Goal: Task Accomplishment & Management: Complete application form

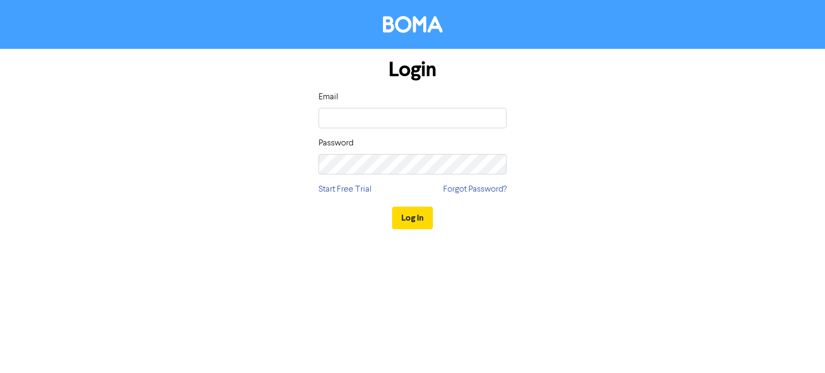
type input "[EMAIL_ADDRESS][DOMAIN_NAME]"
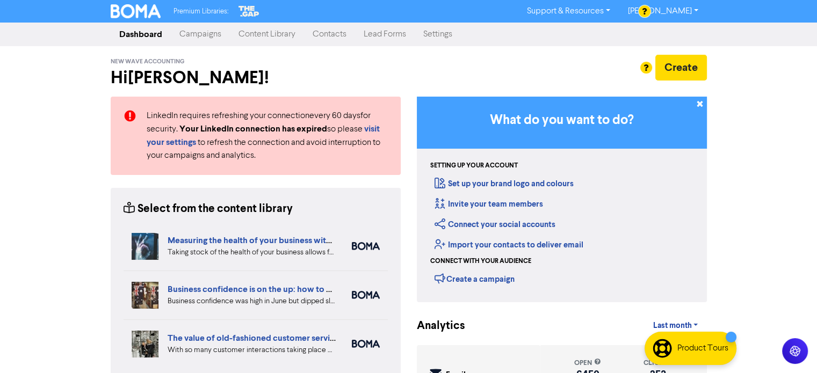
click at [322, 32] on link "Contacts" at bounding box center [329, 34] width 51 height 21
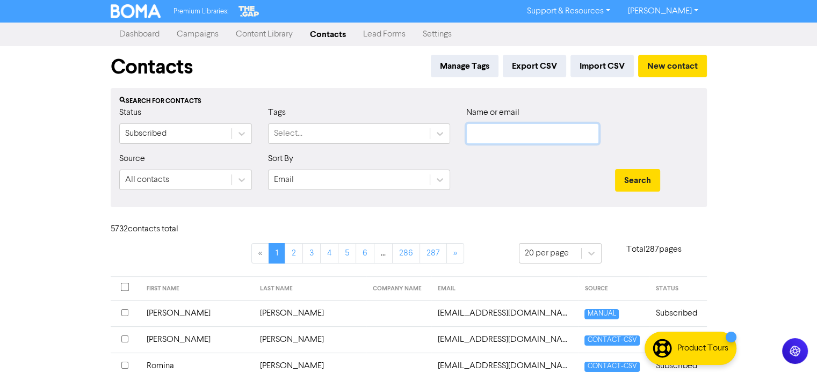
click at [492, 131] on input "text" at bounding box center [532, 134] width 133 height 20
paste input "[PERSON_NAME][EMAIL_ADDRESS][PERSON_NAME][DOMAIN_NAME]"
type input "[PERSON_NAME][EMAIL_ADDRESS][PERSON_NAME][DOMAIN_NAME]"
click at [638, 178] on button "Search" at bounding box center [637, 180] width 45 height 23
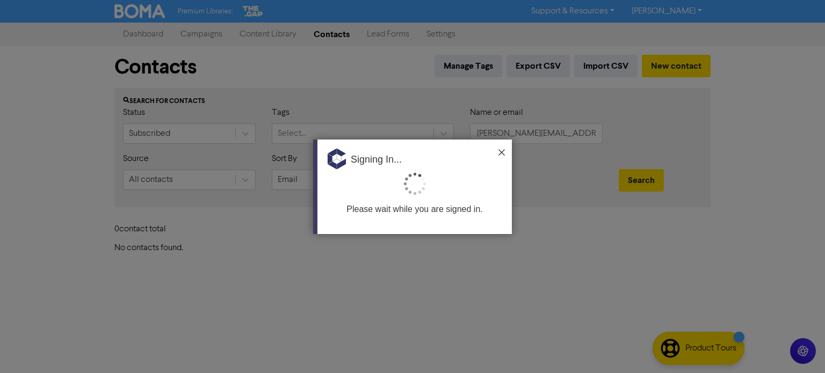
click at [502, 150] on img at bounding box center [501, 152] width 6 height 6
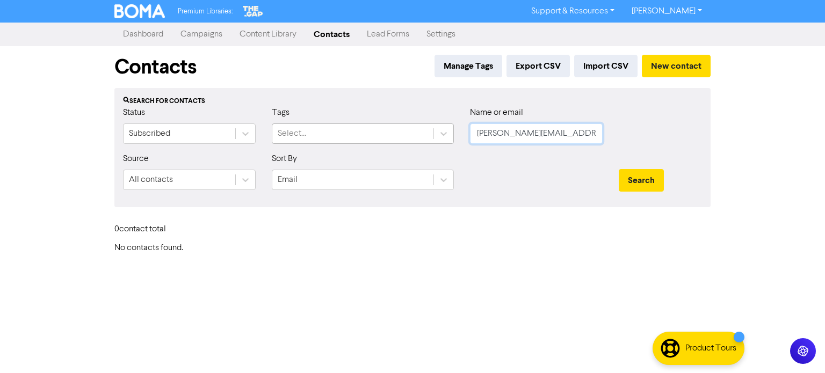
drag, startPoint x: 591, startPoint y: 139, endPoint x: 403, endPoint y: 138, distance: 187.4
click at [403, 138] on div "Status Subscribed Tags Select... Name or email [PERSON_NAME][EMAIL_ADDRESS][PER…" at bounding box center [412, 129] width 595 height 46
paste input "[PERSON_NAME]"
click at [500, 135] on input "[PERSON_NAME]" at bounding box center [536, 134] width 133 height 20
type input "[PERSON_NAME]"
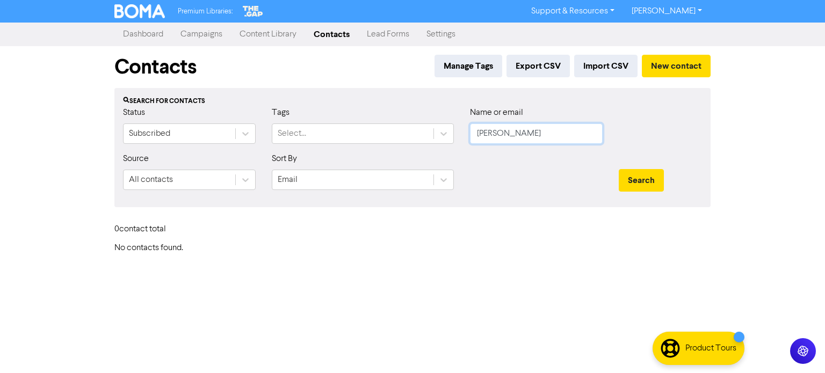
click at [619, 169] on button "Search" at bounding box center [641, 180] width 45 height 23
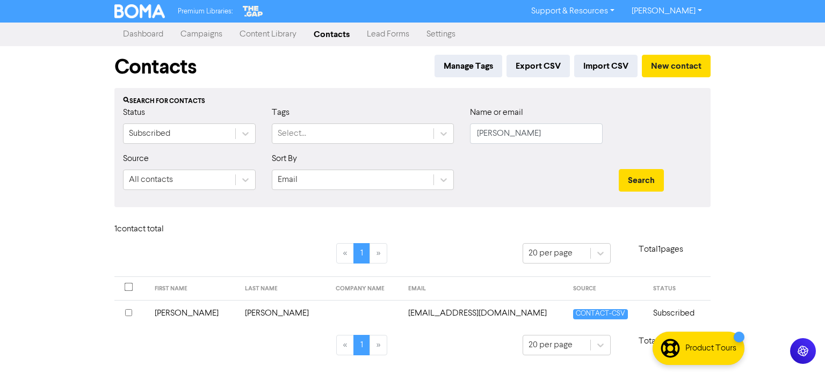
click at [178, 313] on td "[PERSON_NAME]" at bounding box center [193, 313] width 91 height 26
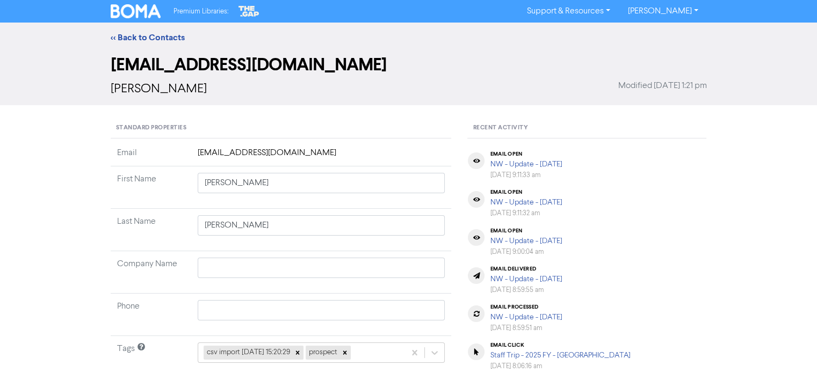
drag, startPoint x: 190, startPoint y: 147, endPoint x: 372, endPoint y: 153, distance: 181.6
click at [372, 153] on tr "Email [EMAIL_ADDRESS][DOMAIN_NAME]" at bounding box center [281, 157] width 341 height 20
copy tr "[EMAIL_ADDRESS][DOMAIN_NAME]"
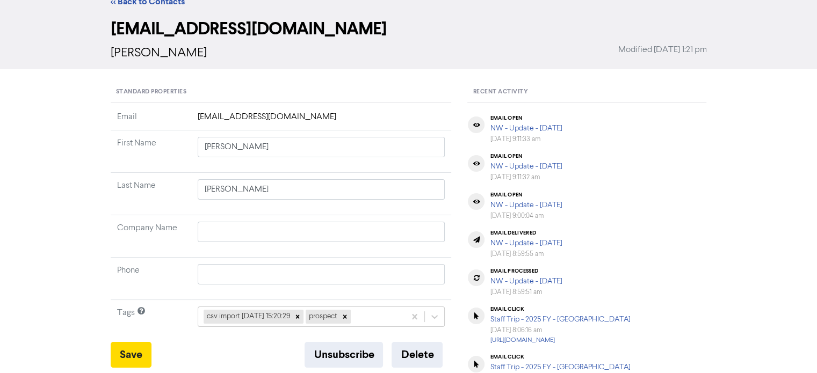
scroll to position [54, 0]
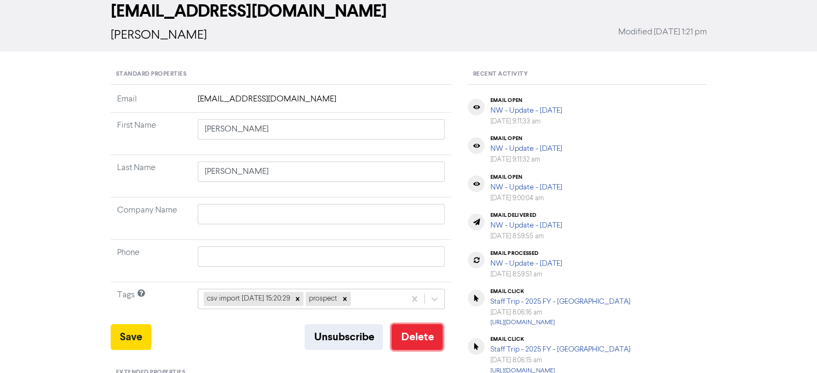
click at [427, 334] on button "Delete" at bounding box center [416, 337] width 51 height 26
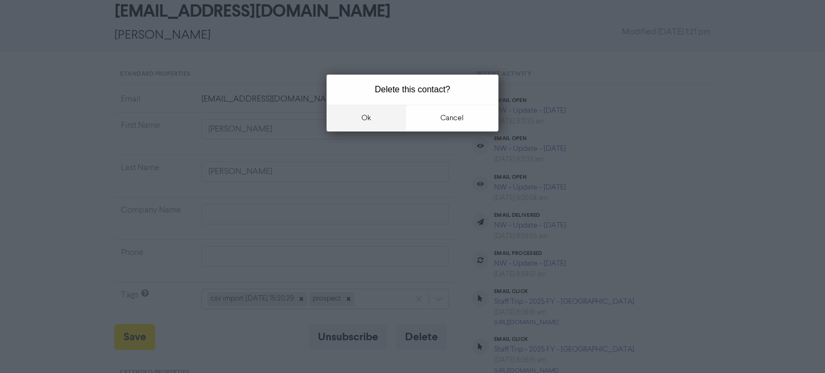
click at [376, 115] on button "ok" at bounding box center [366, 118] width 79 height 27
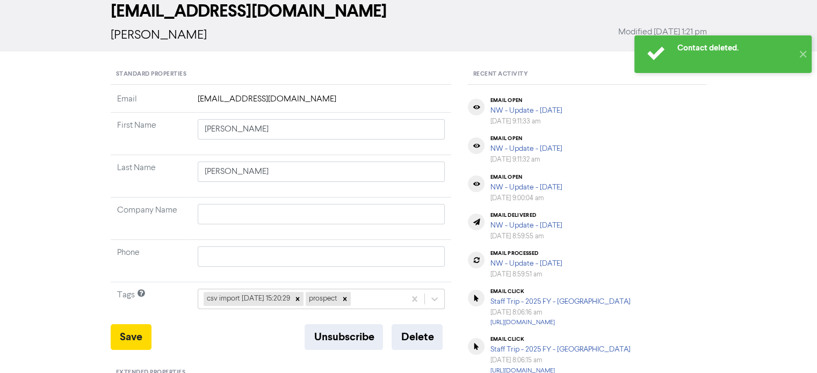
scroll to position [0, 0]
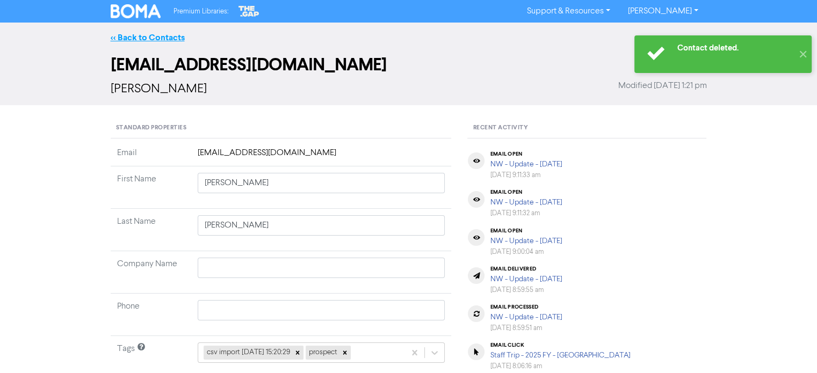
click at [168, 35] on link "<< Back to Contacts" at bounding box center [148, 37] width 74 height 11
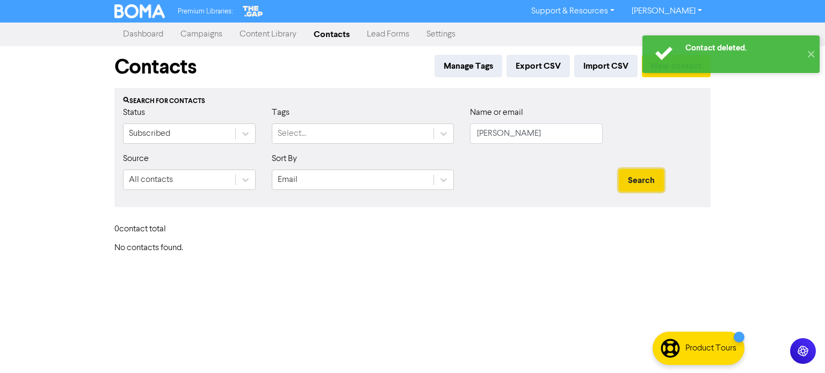
click at [645, 176] on button "Search" at bounding box center [641, 180] width 45 height 23
drag, startPoint x: 519, startPoint y: 137, endPoint x: 423, endPoint y: 146, distance: 96.6
click at [423, 146] on div "Status Subscribed Tags Select... Name or email [PERSON_NAME]" at bounding box center [412, 129] width 595 height 46
click at [318, 33] on link "Contacts" at bounding box center [331, 34] width 53 height 21
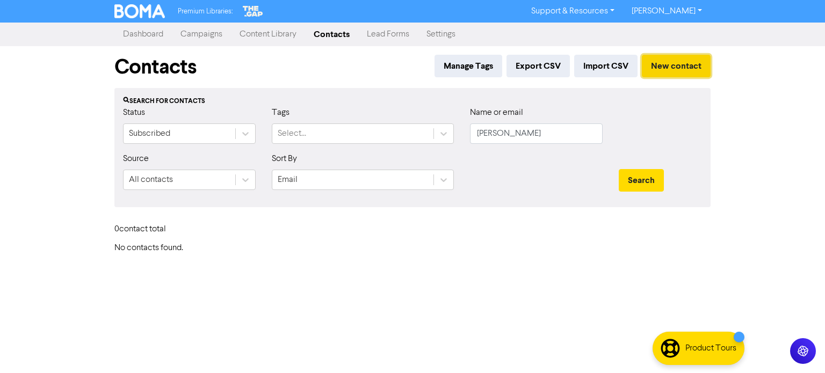
click at [665, 67] on button "New contact" at bounding box center [676, 66] width 69 height 23
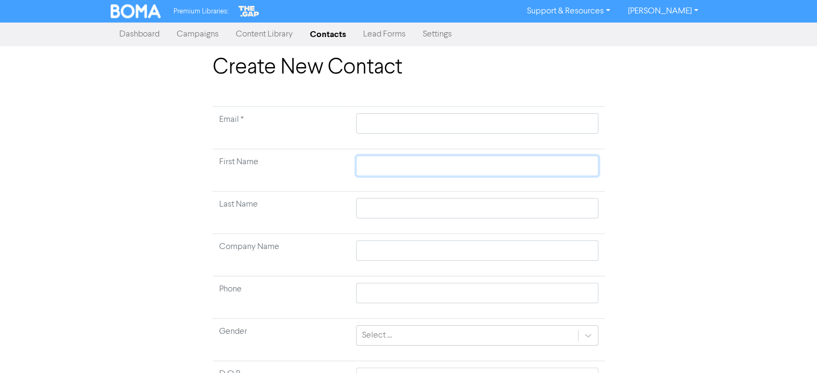
click at [410, 163] on input "text" at bounding box center [477, 166] width 242 height 20
paste input "[PERSON_NAME]"
type input "[PERSON_NAME]"
drag, startPoint x: 389, startPoint y: 167, endPoint x: 442, endPoint y: 173, distance: 54.0
click at [442, 173] on input "[PERSON_NAME]" at bounding box center [477, 166] width 242 height 20
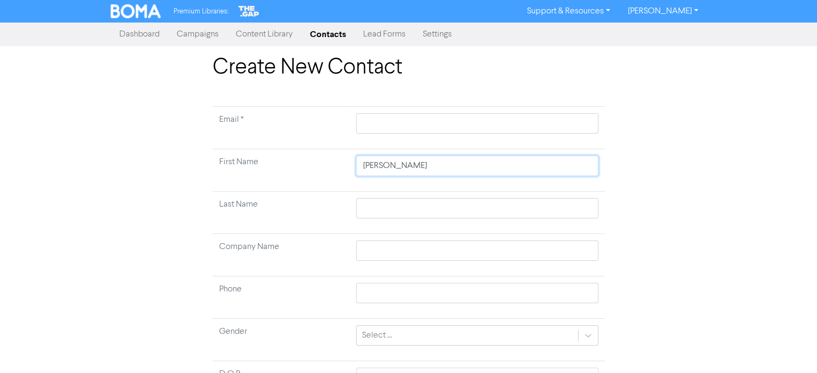
type input "[PERSON_NAME]"
click at [382, 204] on input "text" at bounding box center [477, 208] width 242 height 20
paste input "[PERSON_NAME]"
type input "[PERSON_NAME]"
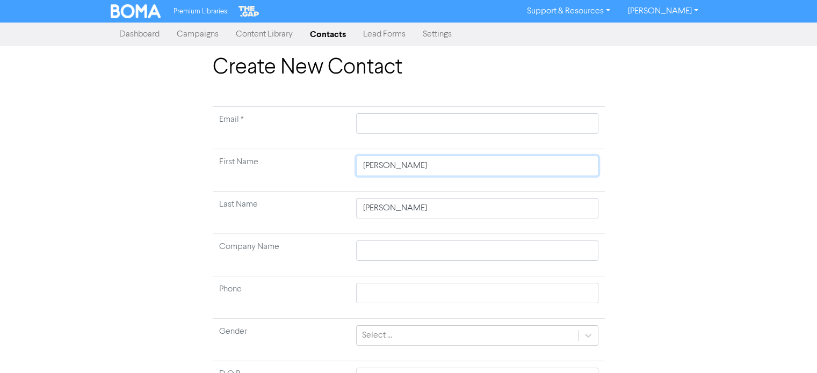
drag, startPoint x: 390, startPoint y: 166, endPoint x: 465, endPoint y: 173, distance: 75.0
click at [465, 173] on input "[PERSON_NAME]" at bounding box center [477, 166] width 242 height 20
type input "[PERSON_NAME]"
click at [410, 124] on input "text" at bounding box center [477, 123] width 242 height 20
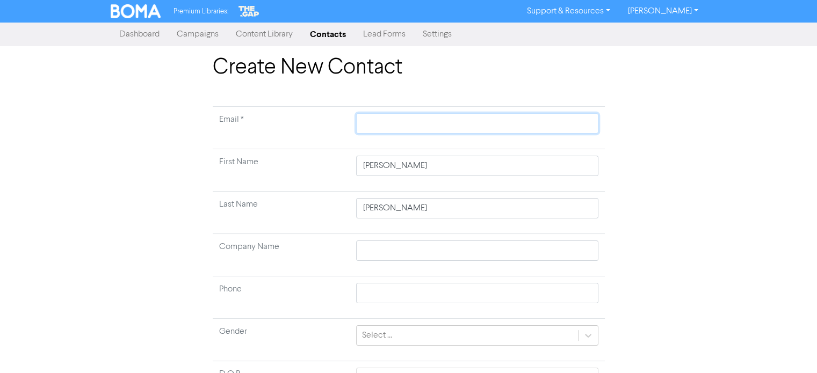
paste input "[PERSON_NAME][EMAIL_ADDRESS][PERSON_NAME][DOMAIN_NAME]"
type input "[PERSON_NAME][EMAIL_ADDRESS][PERSON_NAME][DOMAIN_NAME]"
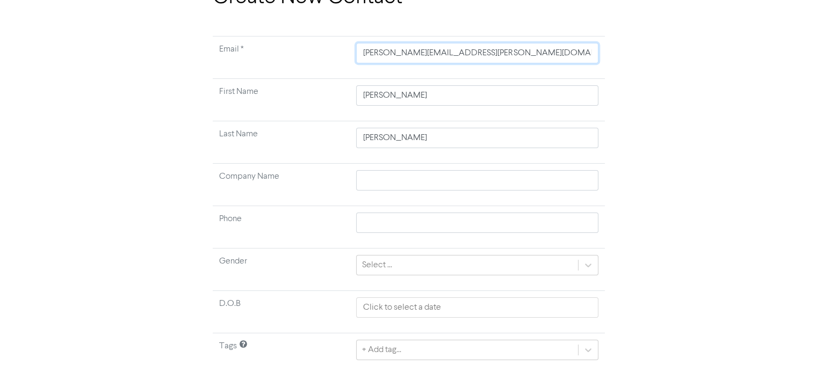
scroll to position [102, 0]
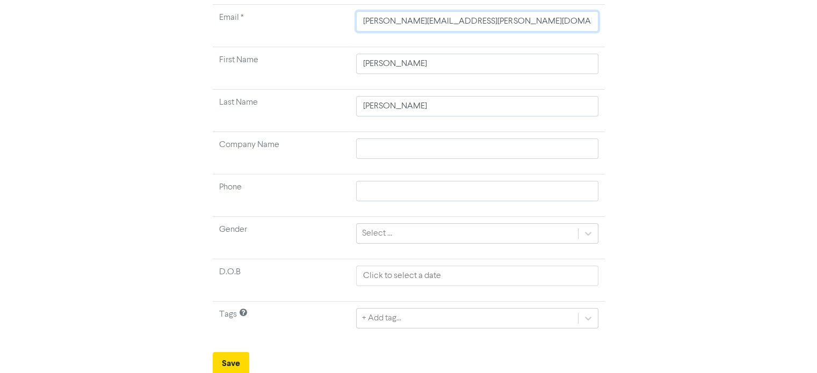
type input "[PERSON_NAME][EMAIL_ADDRESS][PERSON_NAME][DOMAIN_NAME]"
click at [245, 355] on button "Save" at bounding box center [231, 363] width 37 height 23
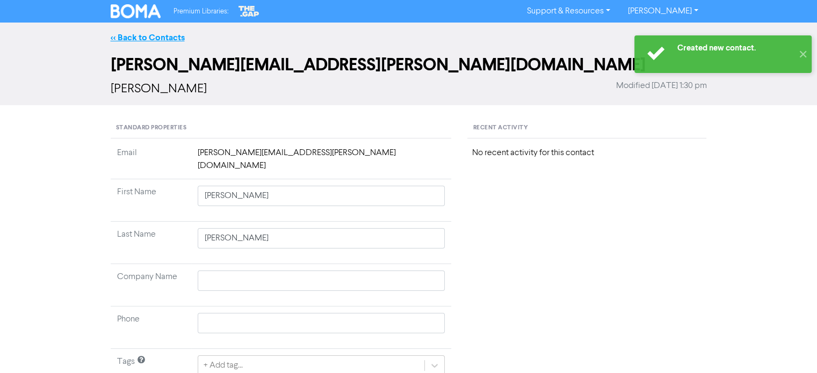
click at [169, 36] on link "<< Back to Contacts" at bounding box center [148, 37] width 74 height 11
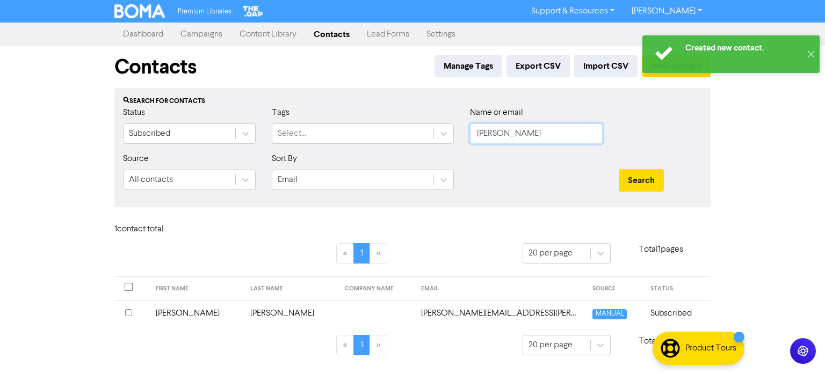
drag, startPoint x: 531, startPoint y: 130, endPoint x: 456, endPoint y: 133, distance: 74.7
click at [456, 133] on div "Status Subscribed Tags Select... Name or email [PERSON_NAME]" at bounding box center [412, 129] width 595 height 46
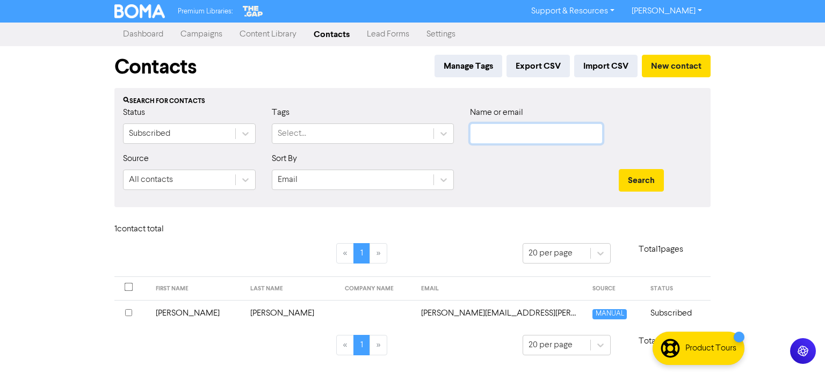
paste input "[PERSON_NAME][EMAIL_ADDRESS][PERSON_NAME][DOMAIN_NAME]"
type input "[PERSON_NAME][EMAIL_ADDRESS][PERSON_NAME][DOMAIN_NAME]"
click at [657, 181] on button "Search" at bounding box center [641, 180] width 45 height 23
click at [645, 177] on button "Search" at bounding box center [641, 180] width 45 height 23
